Goal: Task Accomplishment & Management: Manage account settings

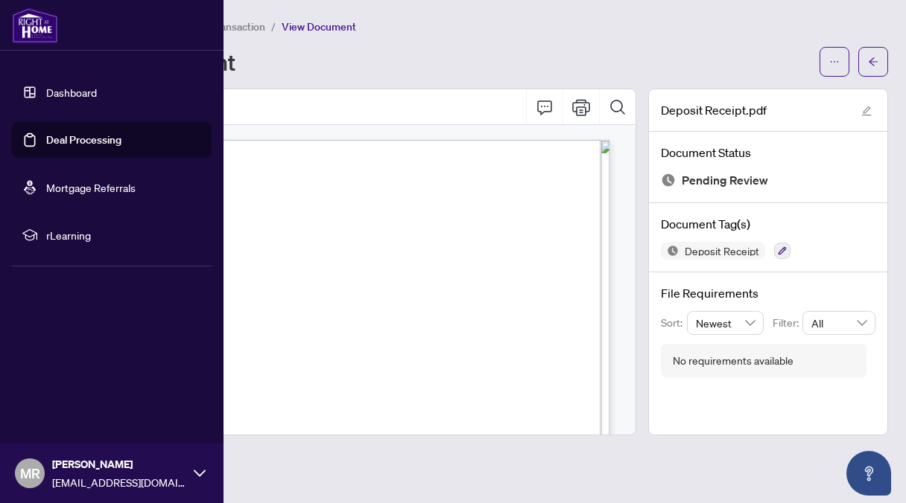
click at [62, 88] on link "Dashboard" at bounding box center [71, 92] width 51 height 13
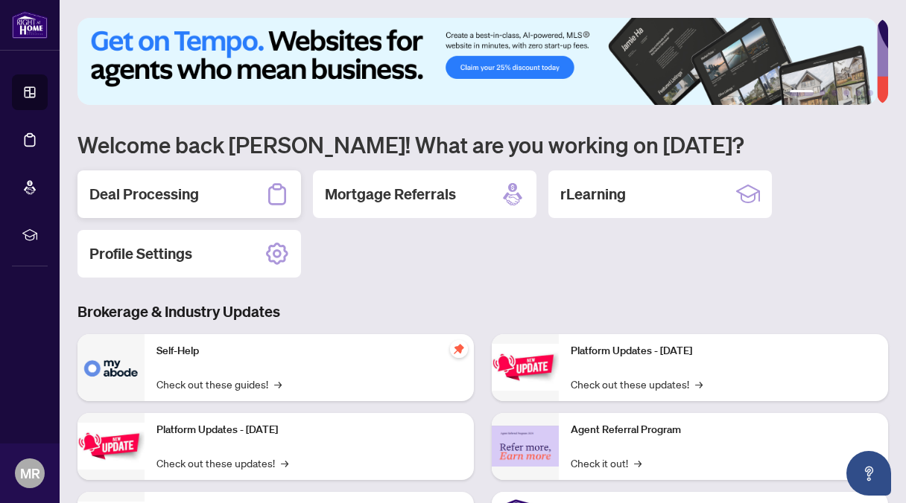
click at [173, 191] on h2 "Deal Processing" at bounding box center [143, 194] width 109 height 21
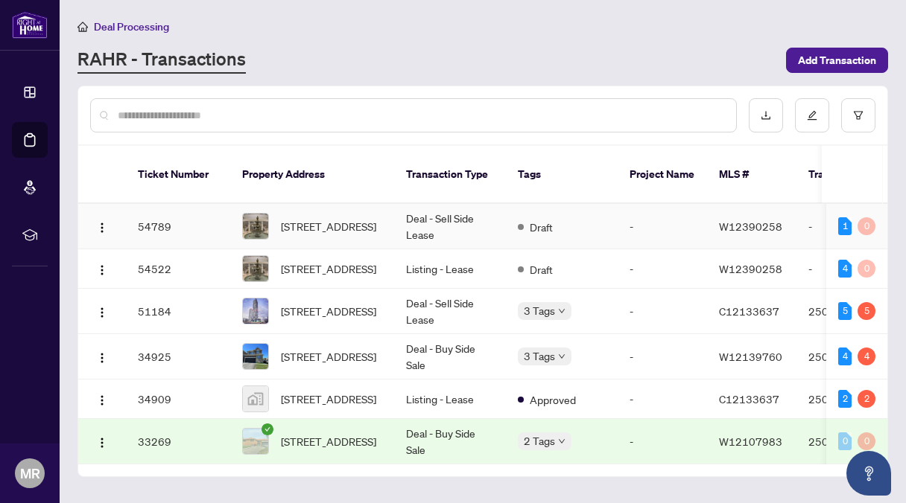
click at [424, 204] on td "Deal - Sell Side Lease" at bounding box center [450, 226] width 112 height 45
click at [429, 255] on td "Listing - Lease" at bounding box center [450, 268] width 112 height 39
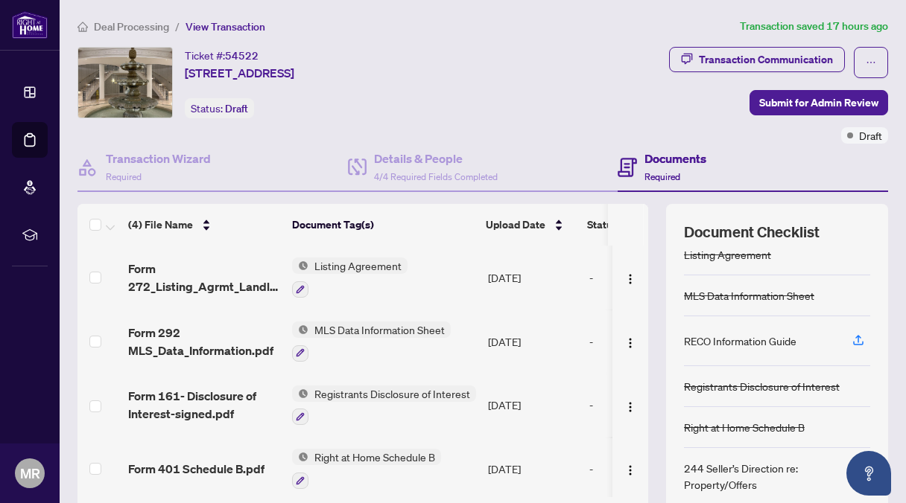
scroll to position [16, 0]
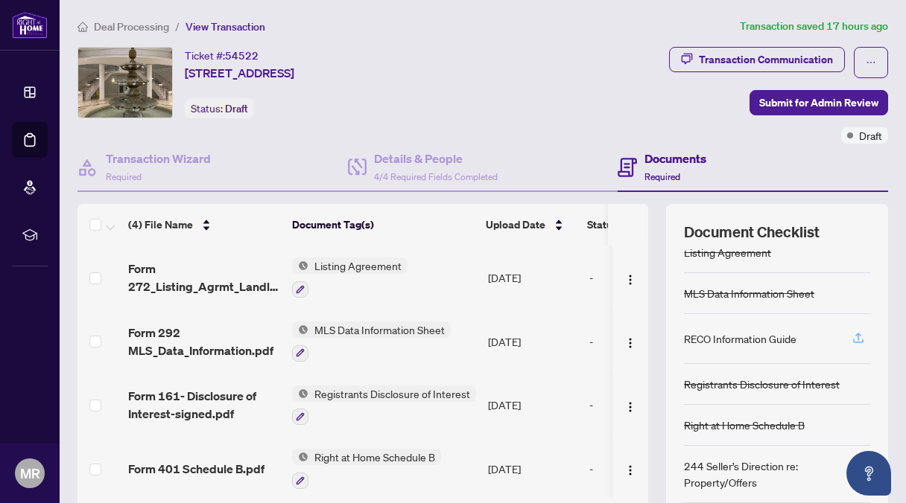
click at [855, 334] on icon "button" at bounding box center [858, 336] width 6 height 7
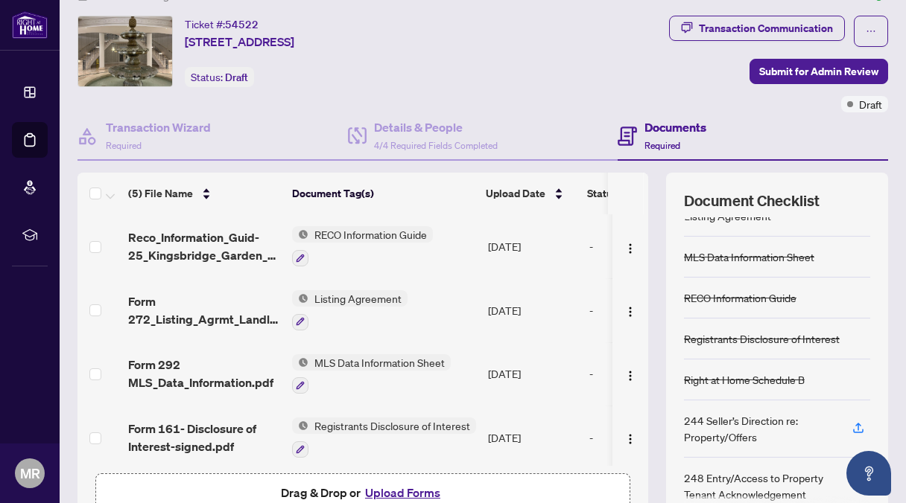
scroll to position [0, 0]
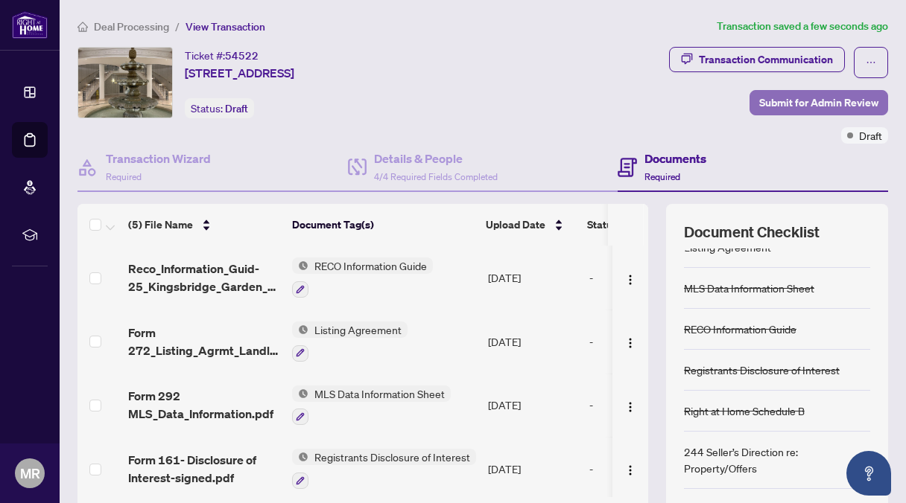
click at [769, 101] on span "Submit for Admin Review" at bounding box center [818, 103] width 119 height 24
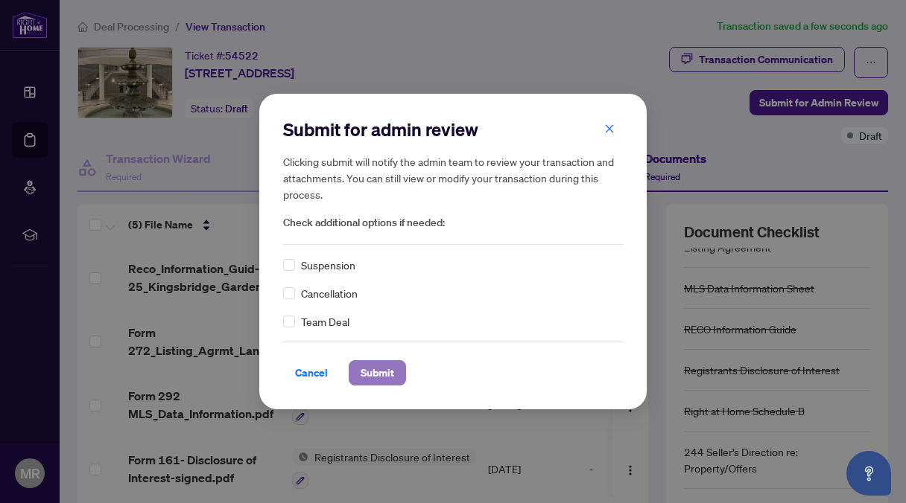
click at [382, 372] on span "Submit" at bounding box center [377, 373] width 34 height 24
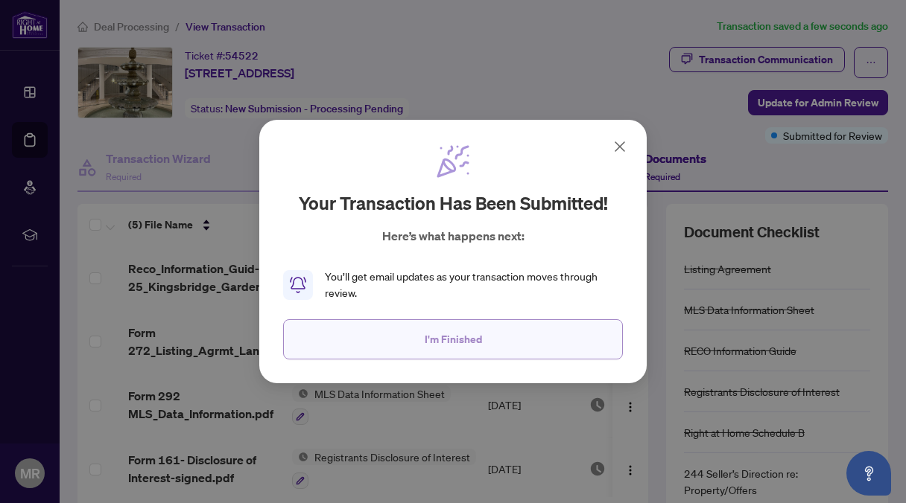
click at [451, 335] on span "I'm Finished" at bounding box center [452, 340] width 57 height 24
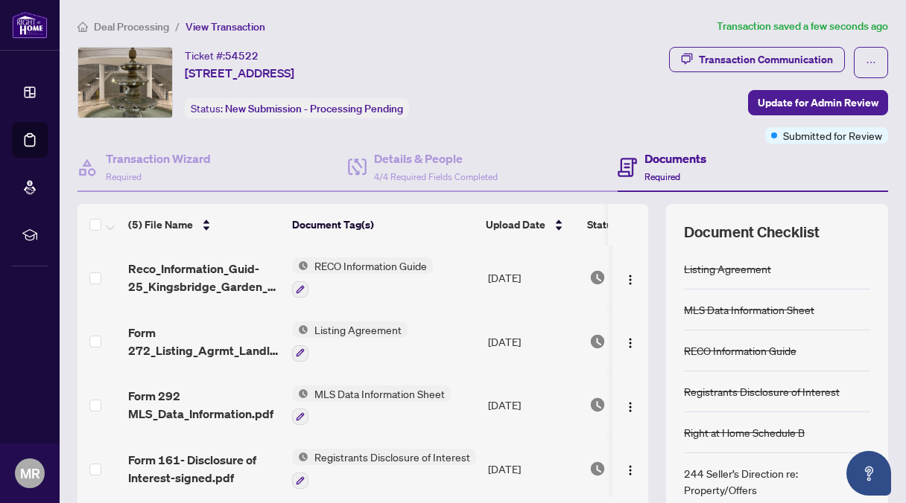
click at [655, 166] on div "Documents Required" at bounding box center [675, 167] width 62 height 35
click at [652, 154] on h4 "Documents" at bounding box center [675, 159] width 62 height 18
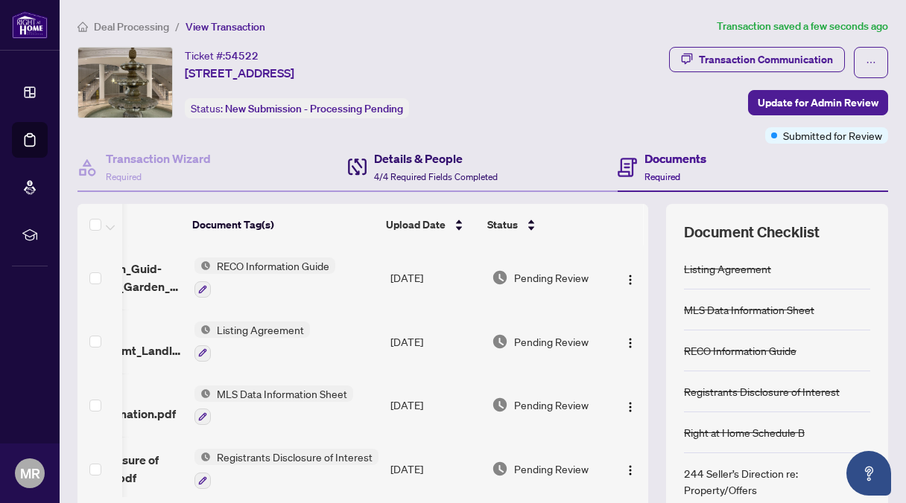
click at [404, 159] on h4 "Details & People" at bounding box center [436, 159] width 124 height 18
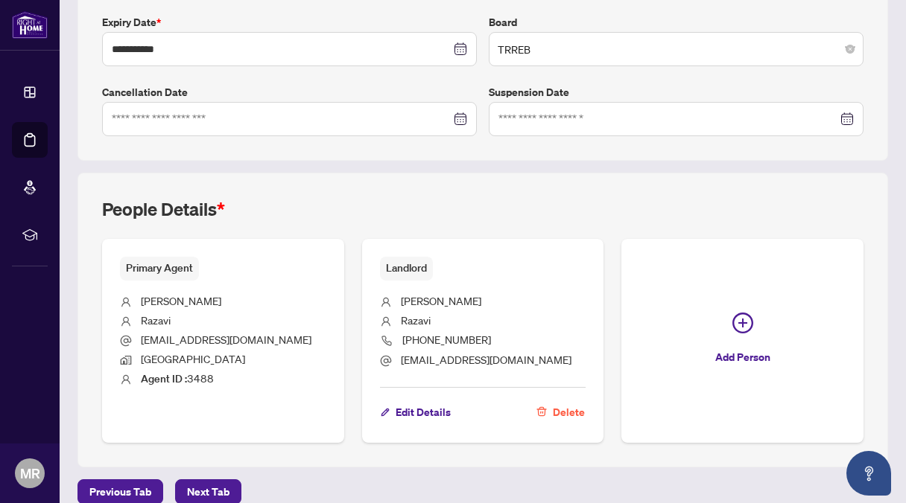
scroll to position [412, 0]
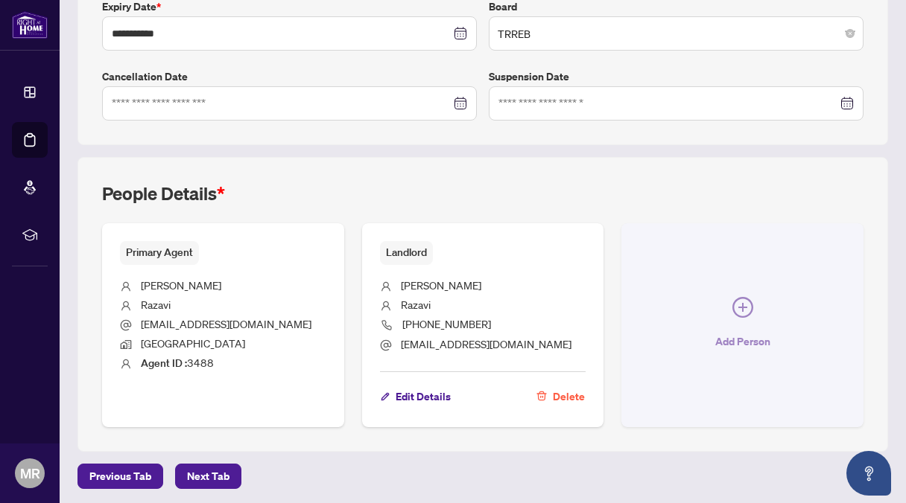
click at [732, 301] on icon "plus-circle" at bounding box center [742, 307] width 21 height 21
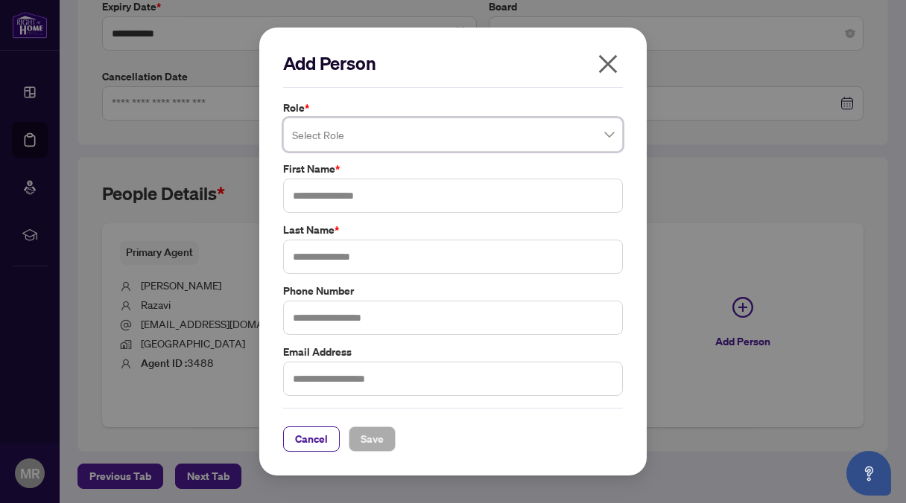
click at [610, 133] on span at bounding box center [453, 135] width 322 height 28
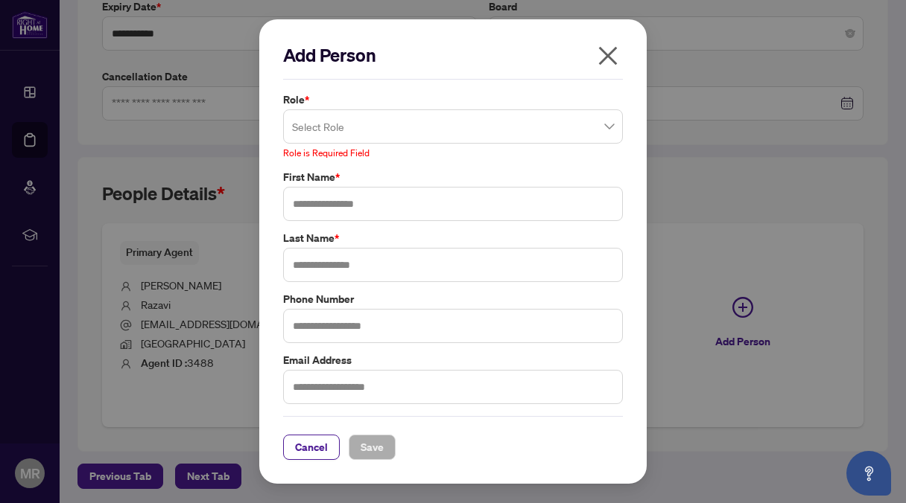
click at [608, 66] on icon "close" at bounding box center [608, 56] width 24 height 24
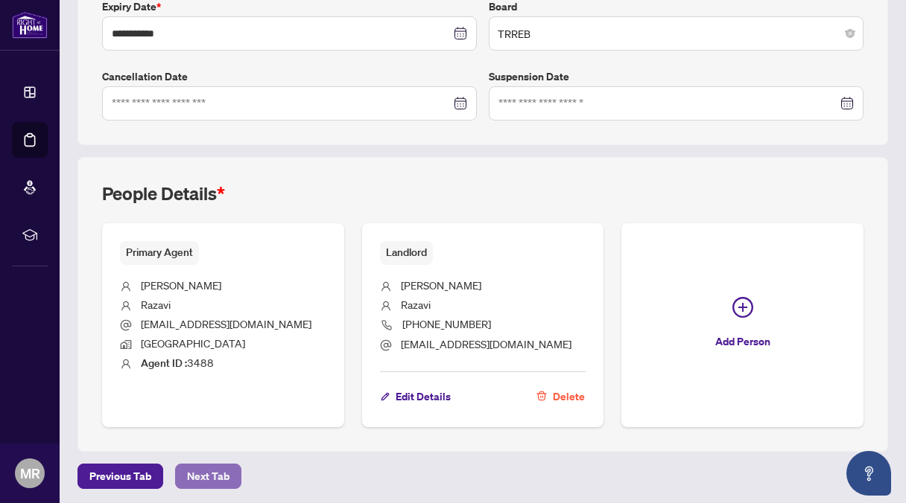
click at [207, 471] on span "Next Tab" at bounding box center [208, 477] width 42 height 24
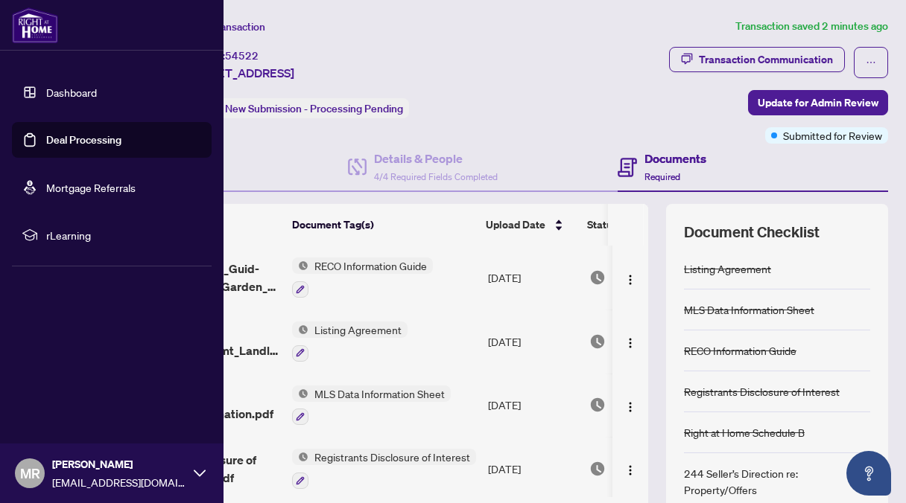
click at [100, 138] on link "Deal Processing" at bounding box center [83, 139] width 75 height 13
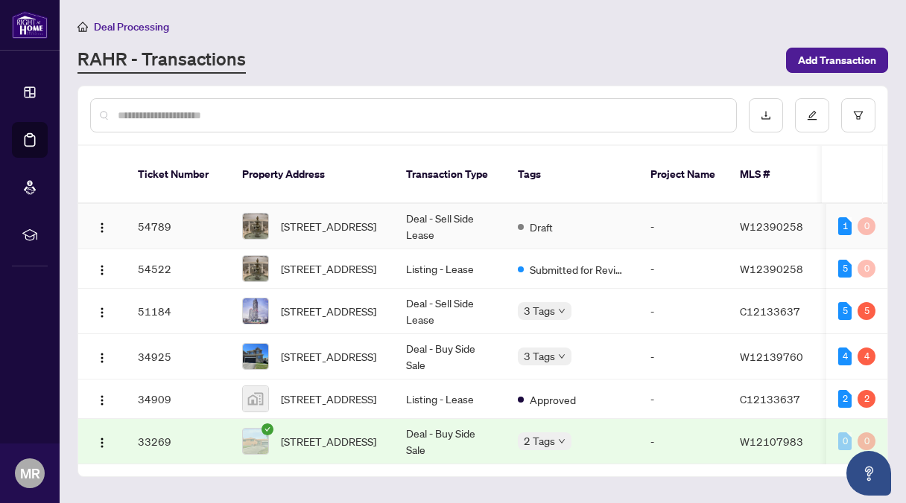
click at [421, 204] on td "Deal - Sell Side Lease" at bounding box center [450, 226] width 112 height 45
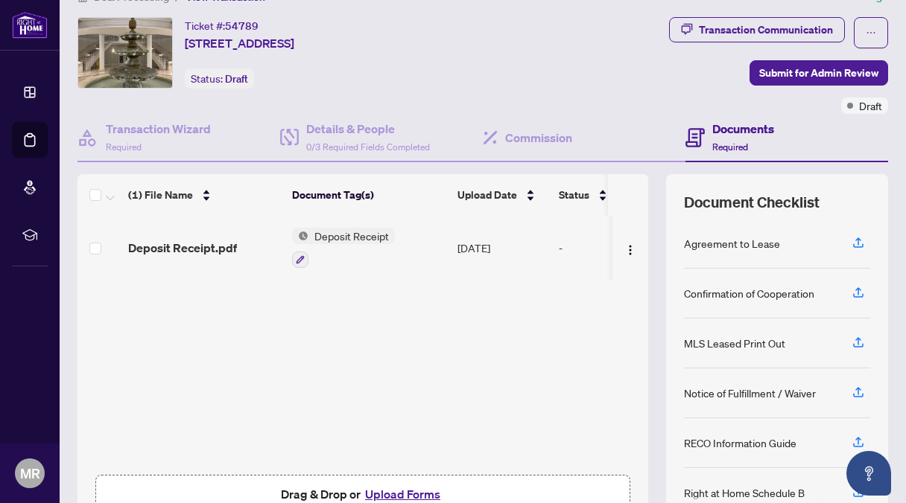
scroll to position [17, 0]
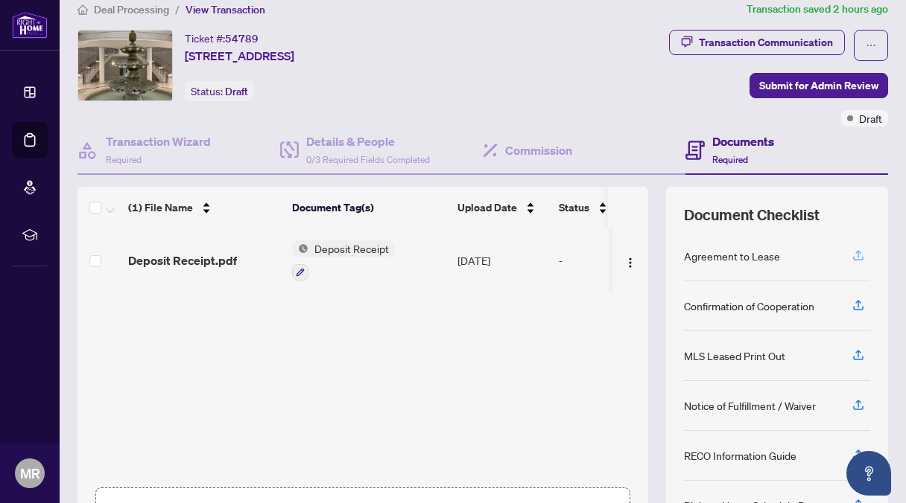
click at [851, 251] on icon "button" at bounding box center [857, 255] width 13 height 13
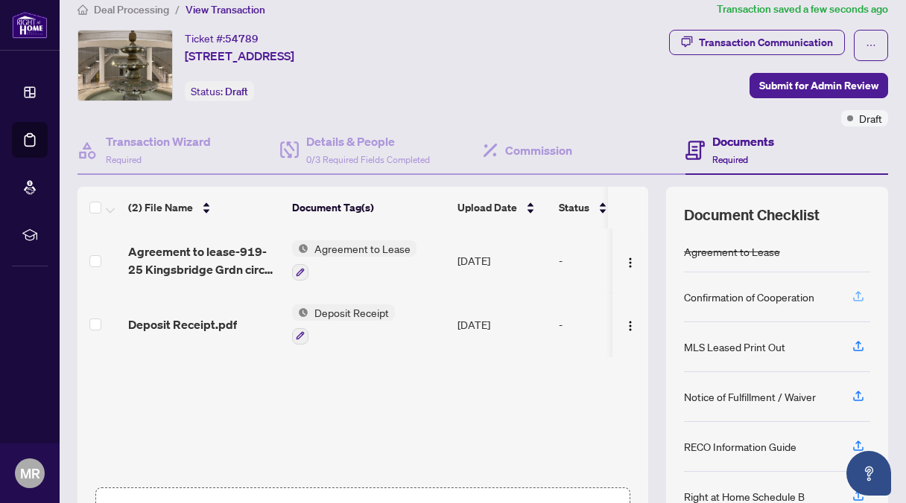
click at [851, 291] on icon "button" at bounding box center [857, 296] width 13 height 13
click at [846, 302] on span at bounding box center [858, 296] width 24 height 25
click at [851, 340] on icon "button" at bounding box center [857, 346] width 13 height 13
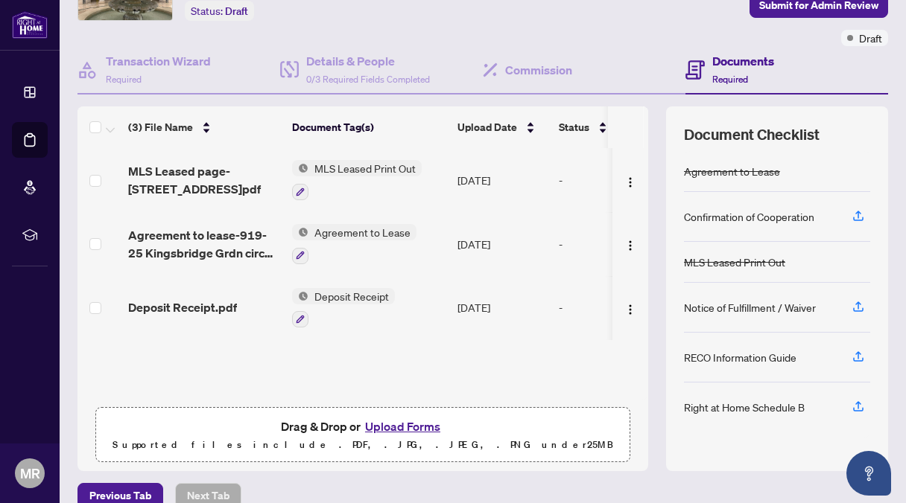
scroll to position [118, 0]
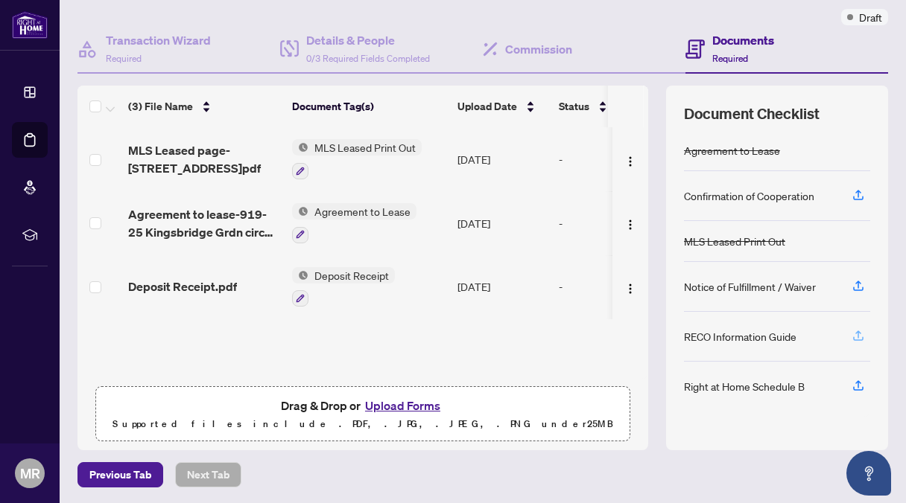
click at [855, 331] on icon "button" at bounding box center [858, 334] width 6 height 7
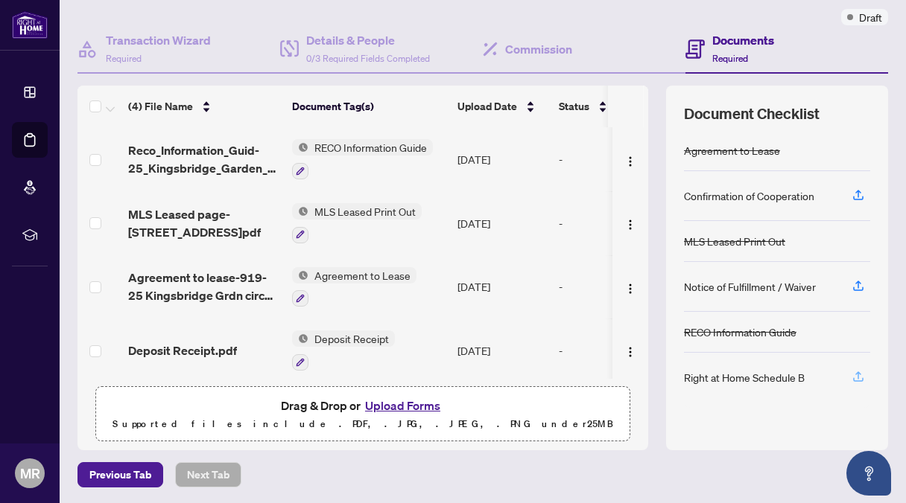
click at [851, 370] on icon "button" at bounding box center [857, 376] width 13 height 13
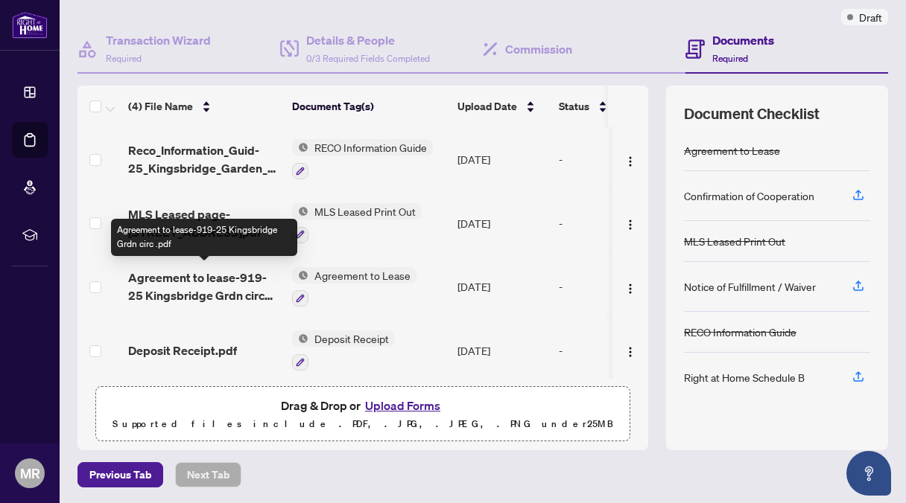
click at [206, 273] on span "Agreement to lease-919-25 Kingsbridge Grdn circ .pdf" at bounding box center [204, 287] width 152 height 36
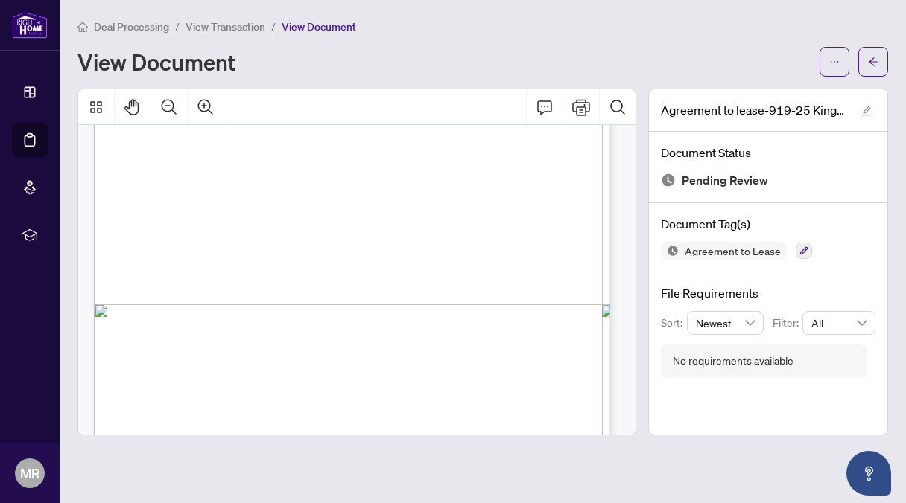
scroll to position [4531, 0]
click at [390, 60] on div "View Document" at bounding box center [443, 62] width 733 height 24
click at [236, 23] on span "View Transaction" at bounding box center [225, 26] width 80 height 13
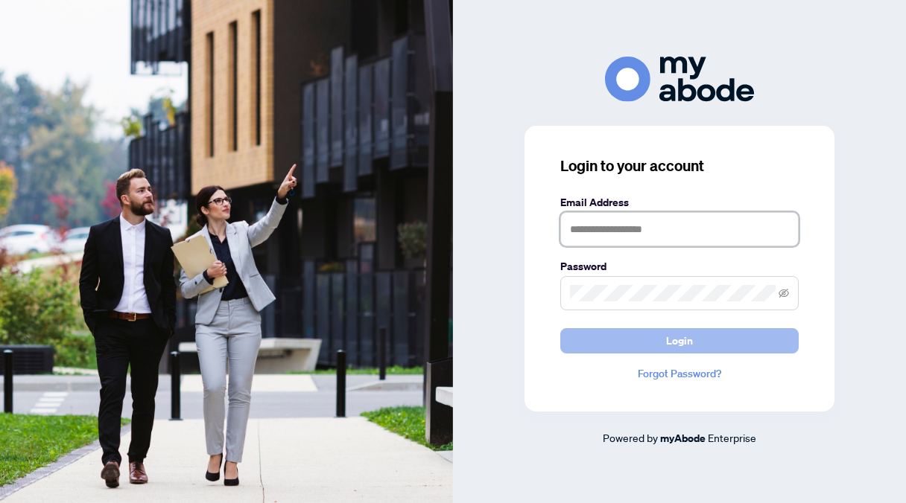
type input "**********"
click at [673, 338] on span "Login" at bounding box center [679, 341] width 27 height 24
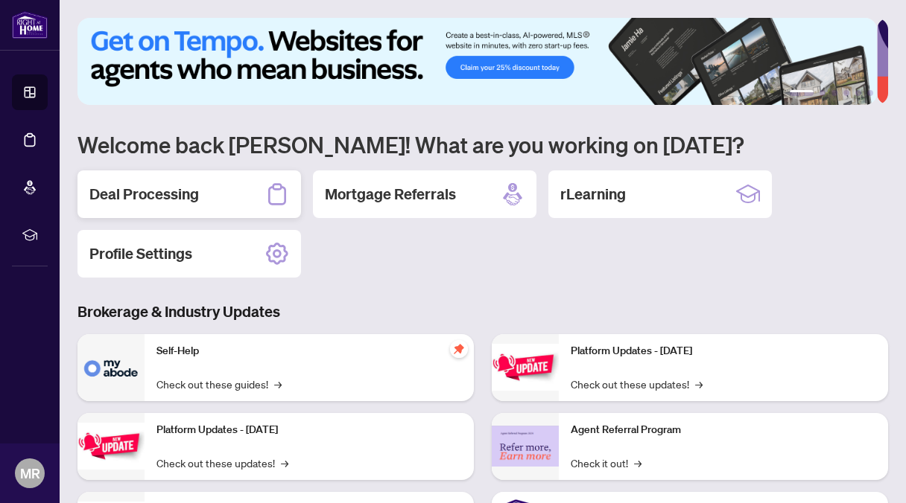
click at [188, 191] on h2 "Deal Processing" at bounding box center [143, 194] width 109 height 21
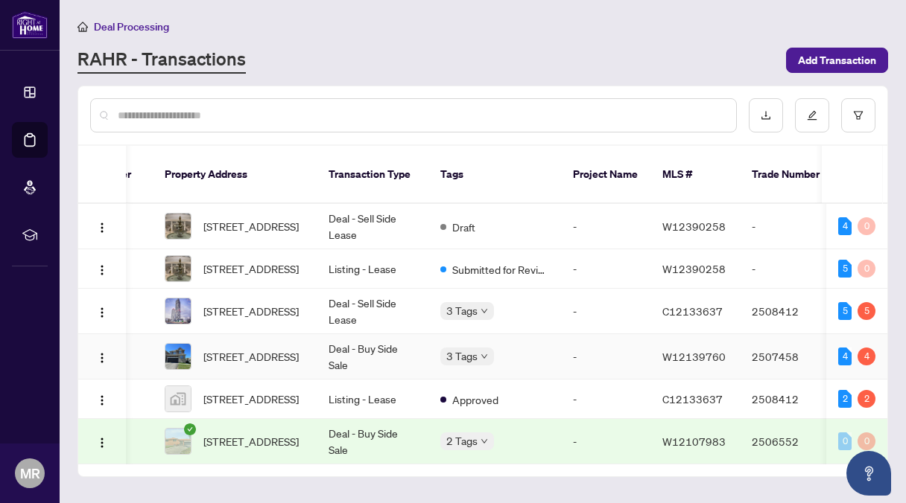
click at [382, 337] on td "Deal - Buy Side Sale" at bounding box center [373, 356] width 112 height 45
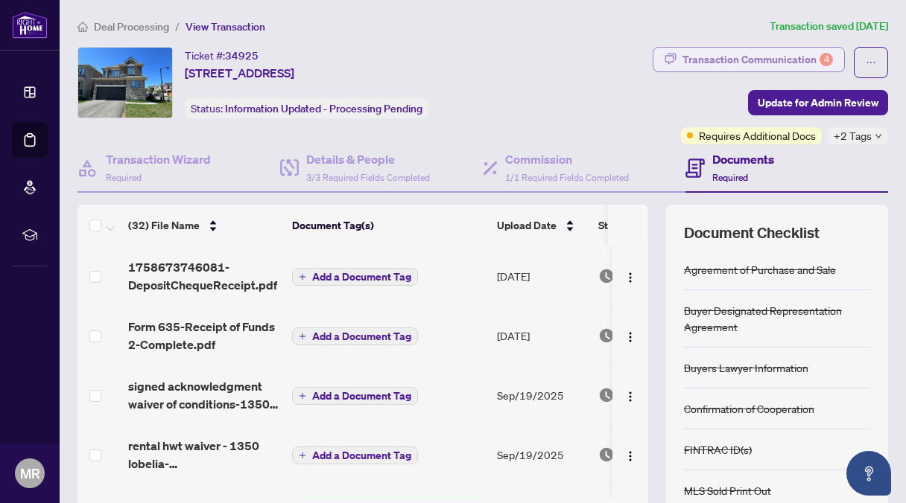
click at [745, 52] on div "Transaction Communication 4" at bounding box center [757, 60] width 150 height 24
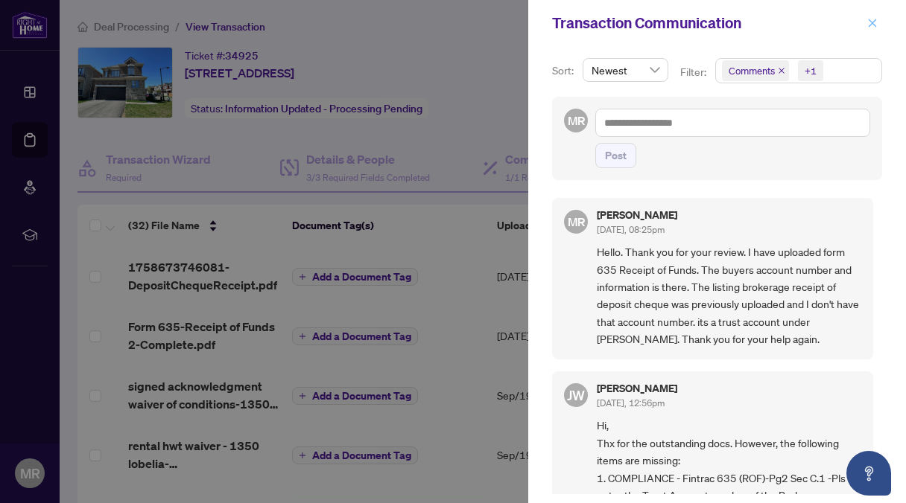
click at [874, 19] on icon "close" at bounding box center [872, 23] width 10 height 10
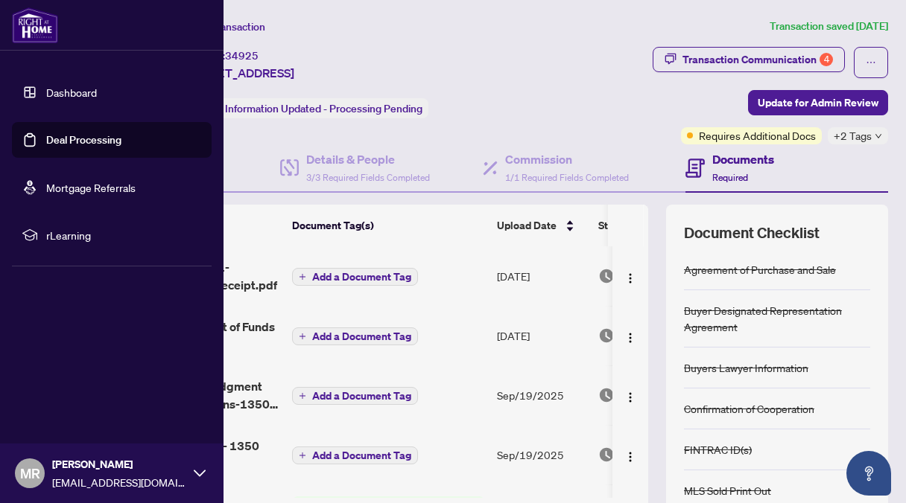
click at [74, 138] on link "Deal Processing" at bounding box center [83, 139] width 75 height 13
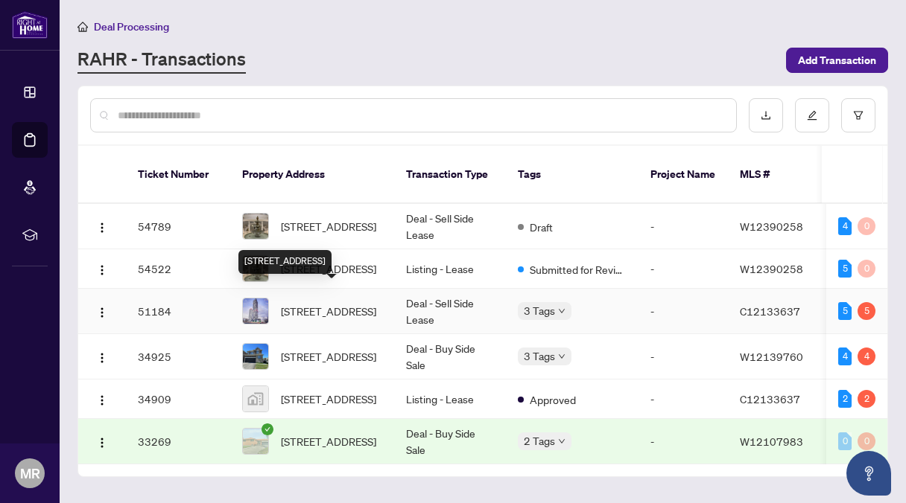
click at [343, 303] on span "5406-8 EGLINTON Ave, Toronto, Ontario M4P 0C1, Canada" at bounding box center [328, 311] width 95 height 16
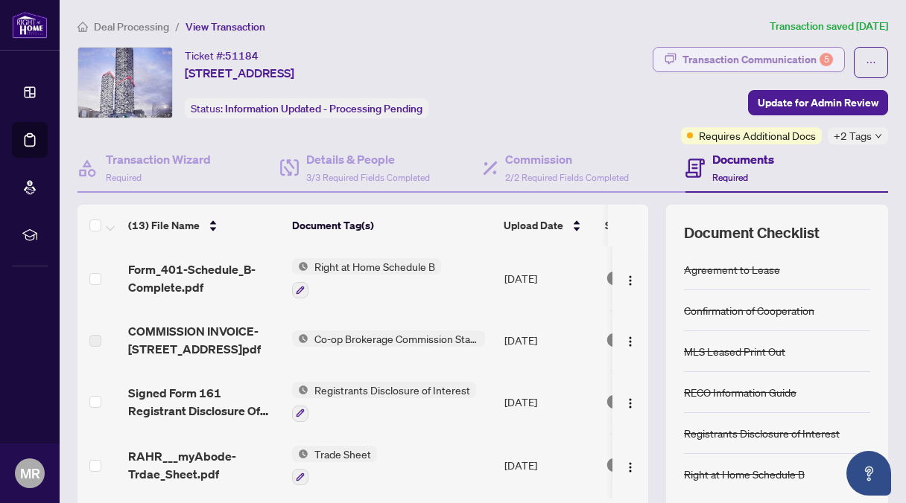
click at [731, 57] on div "Transaction Communication 5" at bounding box center [757, 60] width 150 height 24
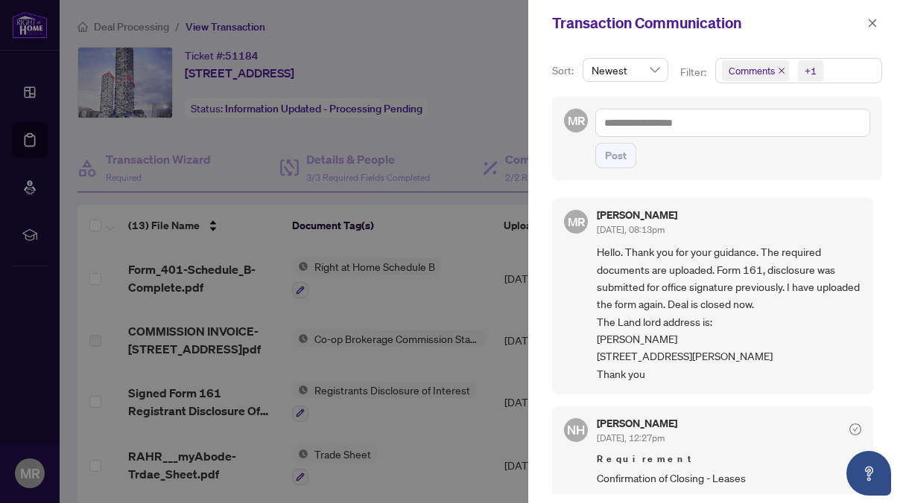
click at [31, 95] on div at bounding box center [453, 251] width 906 height 503
click at [872, 20] on icon "close" at bounding box center [872, 23] width 10 height 10
